Goal: Find specific page/section: Find specific page/section

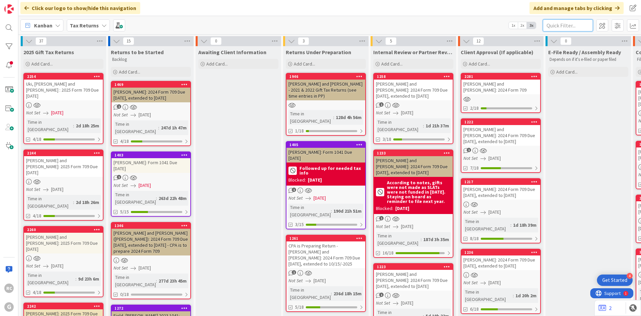
click at [572, 24] on input "text" at bounding box center [568, 25] width 50 height 12
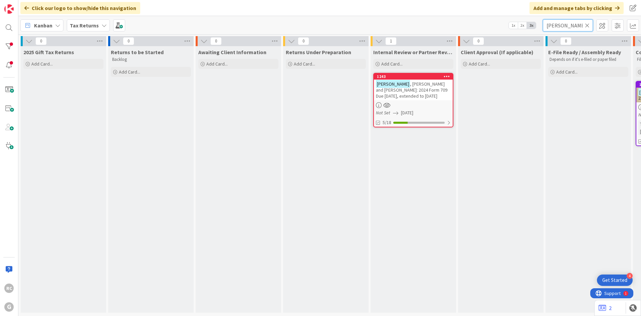
type input "[PERSON_NAME]"
click at [421, 92] on span ", [PERSON_NAME] and [PERSON_NAME]: 2024 Form 709 Due [DATE], extended to [DATE]" at bounding box center [411, 90] width 71 height 18
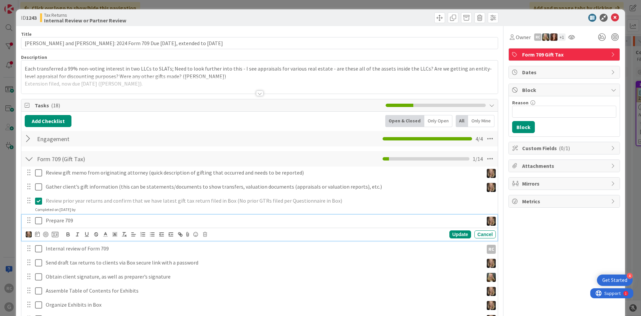
click at [40, 219] on icon at bounding box center [38, 220] width 7 height 8
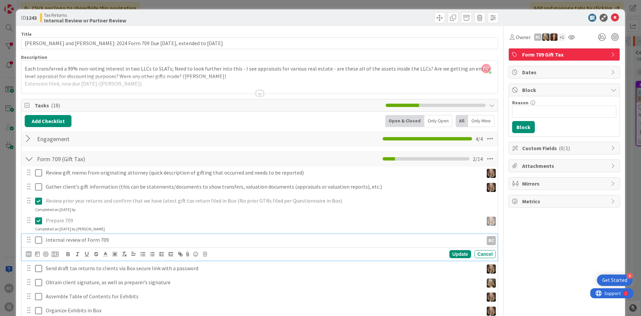
click at [40, 241] on icon at bounding box center [38, 240] width 7 height 8
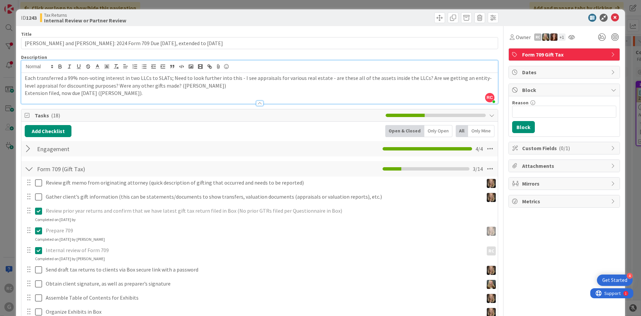
click at [26, 70] on div "RC [PERSON_NAME] just joined Each transferred a 99% non-voting interest in two …" at bounding box center [259, 81] width 477 height 43
click at [25, 77] on p "Each transferred a 99% non-voting interest in two LLCs to SLATs; Need to look f…" at bounding box center [260, 81] width 470 height 15
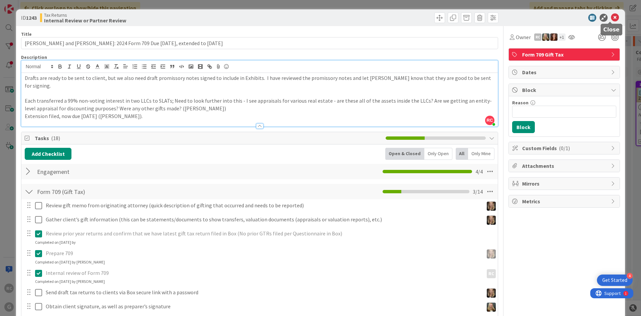
click at [613, 16] on icon at bounding box center [615, 18] width 8 height 8
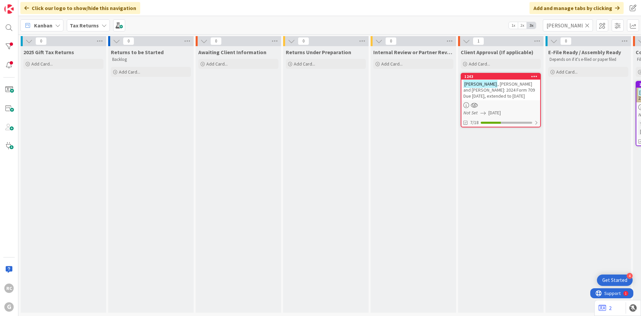
click at [587, 24] on icon at bounding box center [587, 25] width 5 height 6
